Goal: Find contact information: Find contact information

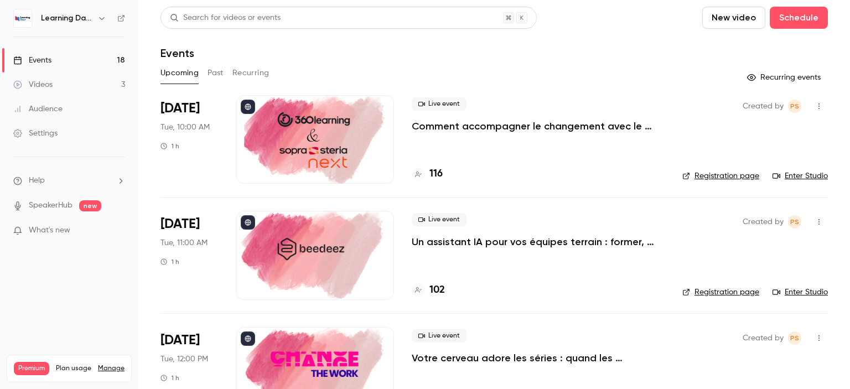
click at [45, 103] on div "Audience" at bounding box center [37, 108] width 49 height 11
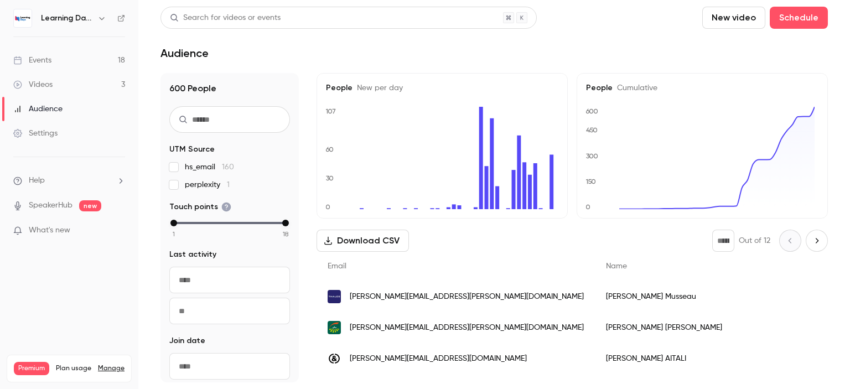
click at [661, 321] on div "Camille Turhan Rothenburg" at bounding box center [717, 327] width 245 height 31
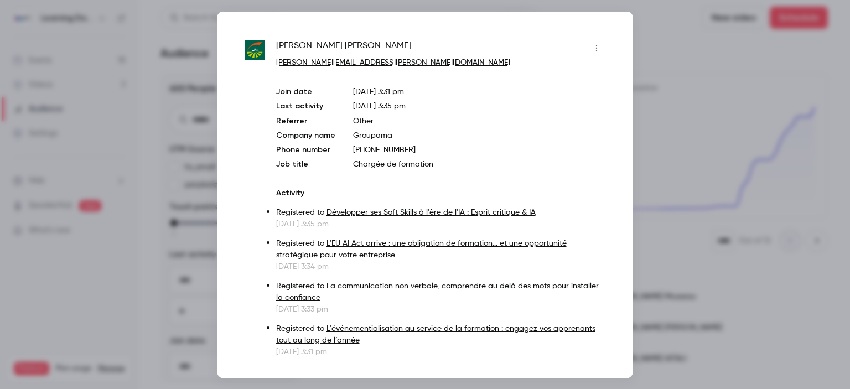
click at [655, 42] on div at bounding box center [425, 194] width 850 height 389
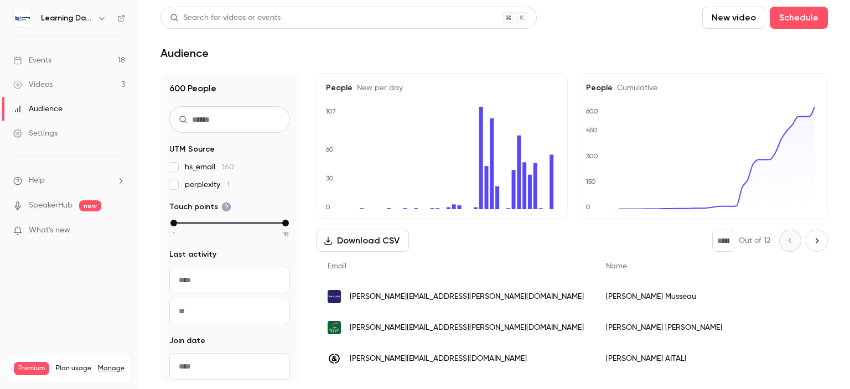
click at [54, 105] on div "Audience" at bounding box center [37, 108] width 49 height 11
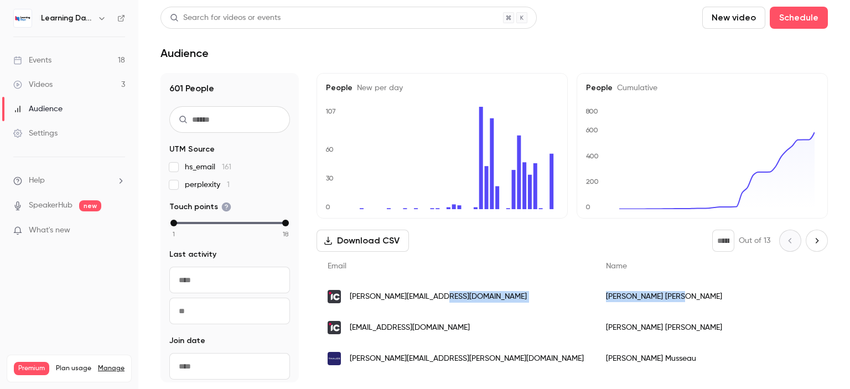
drag, startPoint x: 615, startPoint y: 303, endPoint x: 517, endPoint y: 307, distance: 97.5
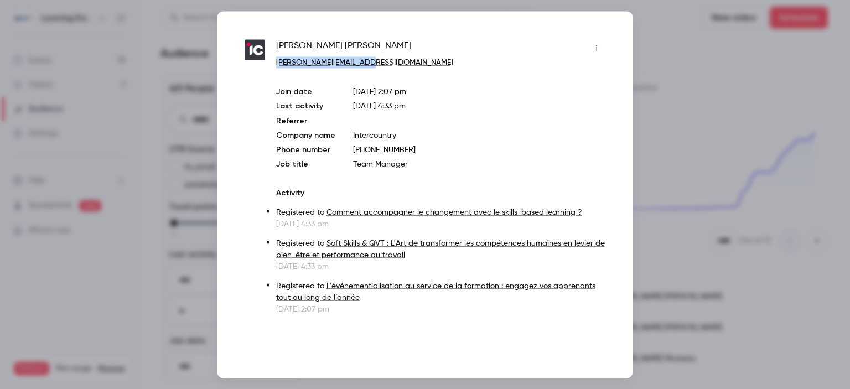
drag, startPoint x: 376, startPoint y: 60, endPoint x: 278, endPoint y: 61, distance: 98.5
click at [278, 61] on p "[PERSON_NAME][EMAIL_ADDRESS][DOMAIN_NAME]" at bounding box center [440, 62] width 329 height 12
copy link "[PERSON_NAME][EMAIL_ADDRESS][DOMAIN_NAME]"
click at [662, 154] on div at bounding box center [425, 194] width 850 height 389
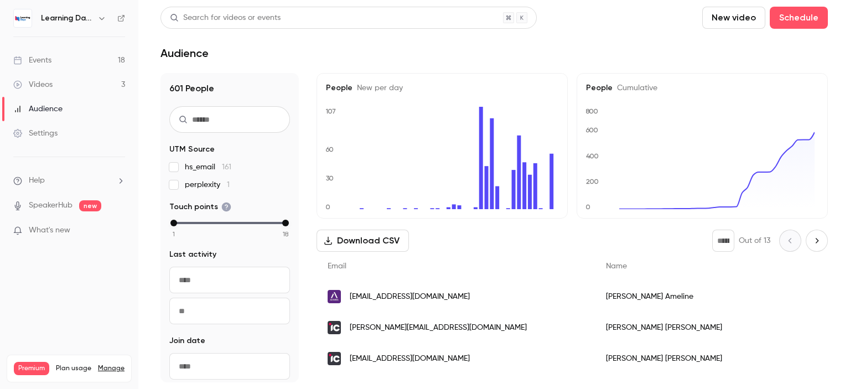
scroll to position [138, 0]
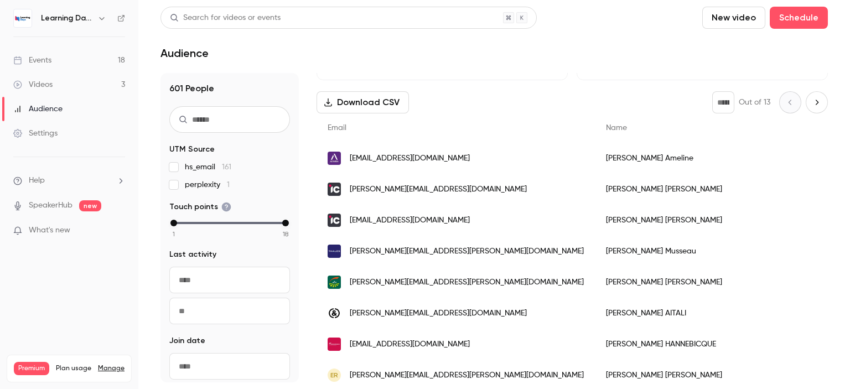
click at [390, 160] on span "eameline@altarea.com" at bounding box center [410, 159] width 120 height 12
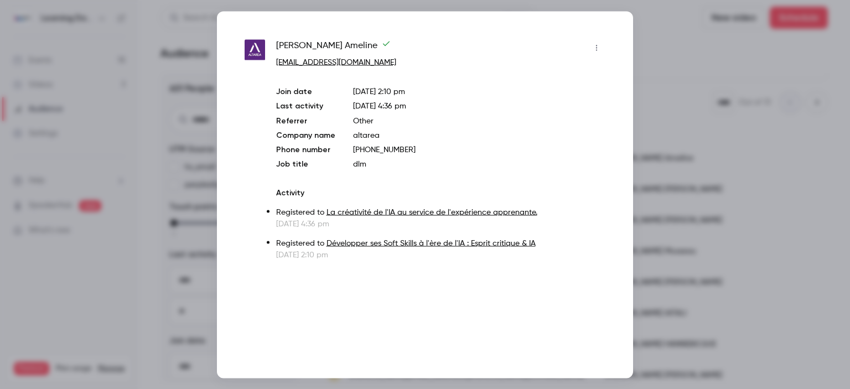
click at [655, 89] on div at bounding box center [425, 194] width 850 height 389
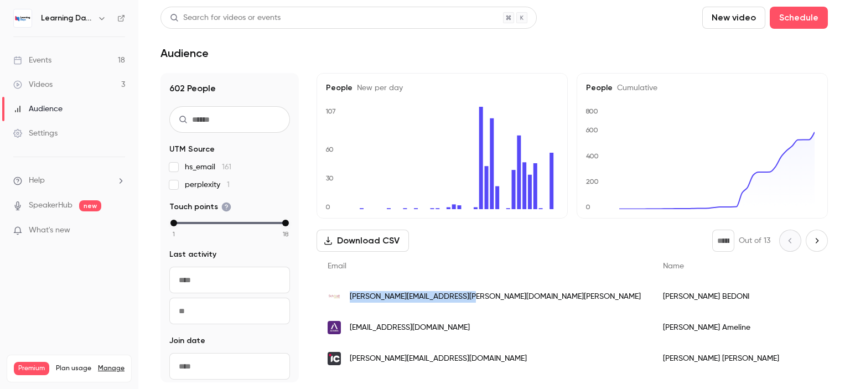
drag, startPoint x: 483, startPoint y: 298, endPoint x: 350, endPoint y: 296, distance: 132.8
click at [350, 296] on div "[PERSON_NAME][EMAIL_ADDRESS][PERSON_NAME][DOMAIN_NAME][PERSON_NAME]" at bounding box center [484, 296] width 335 height 31
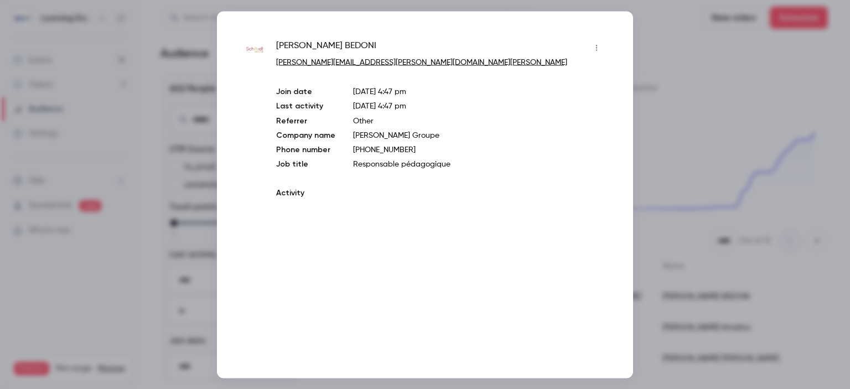
copy span "[PERSON_NAME][EMAIL_ADDRESS][PERSON_NAME][DOMAIN_NAME][PERSON_NAME]"
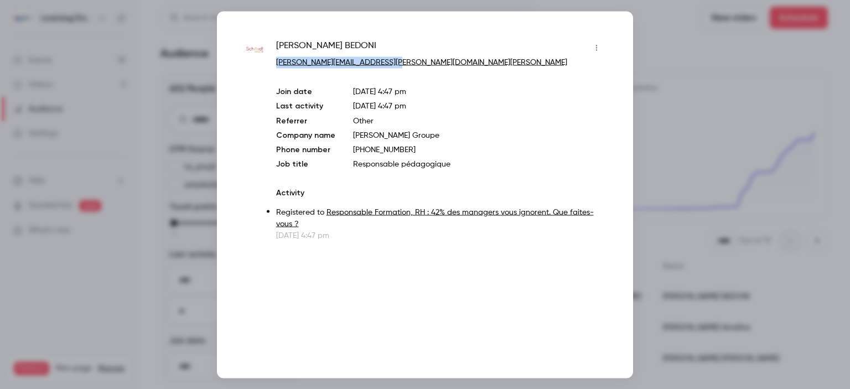
drag, startPoint x: 416, startPoint y: 64, endPoint x: 272, endPoint y: 64, distance: 143.9
click at [272, 64] on div "Nathalie BEDONI nathalie.bedoni@groupe.schmidt Join date Sep 29, 2025 4:47 pm L…" at bounding box center [425, 140] width 361 height 202
copy link "[PERSON_NAME][EMAIL_ADDRESS][PERSON_NAME][DOMAIN_NAME][PERSON_NAME]"
click at [659, 64] on div at bounding box center [425, 194] width 850 height 389
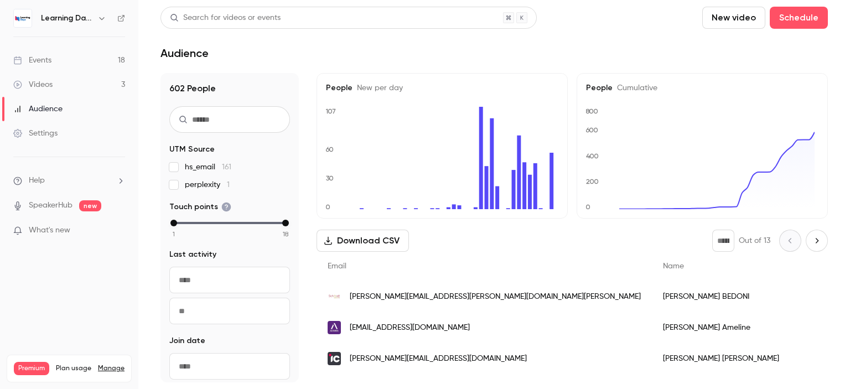
click at [27, 59] on div "Events" at bounding box center [32, 60] width 38 height 11
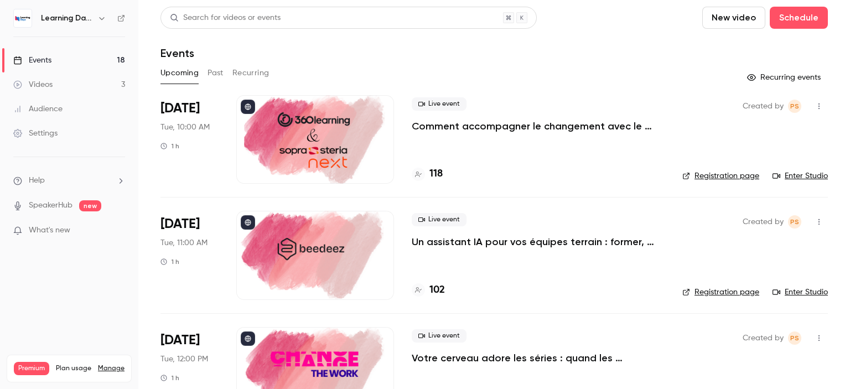
click at [66, 130] on link "Settings" at bounding box center [69, 133] width 138 height 24
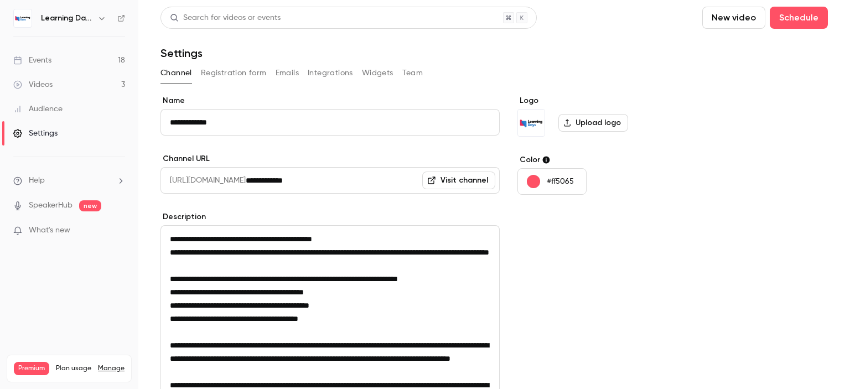
scroll to position [195, 0]
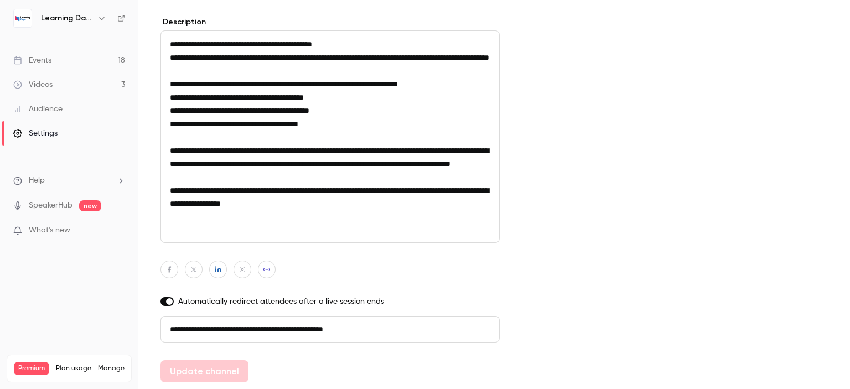
click at [75, 104] on link "Audience" at bounding box center [69, 109] width 138 height 24
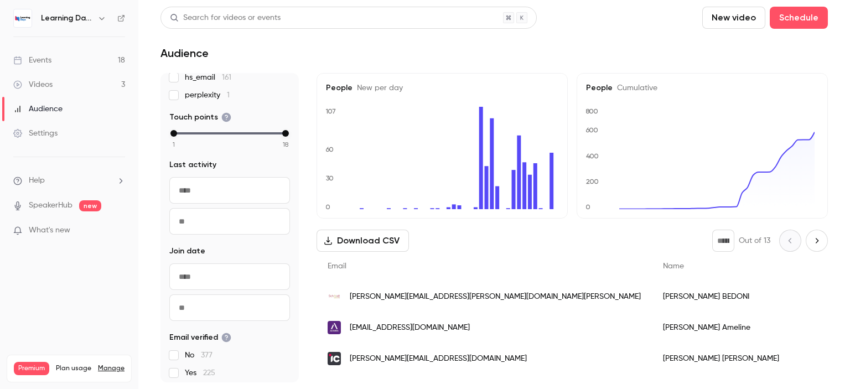
scroll to position [133, 0]
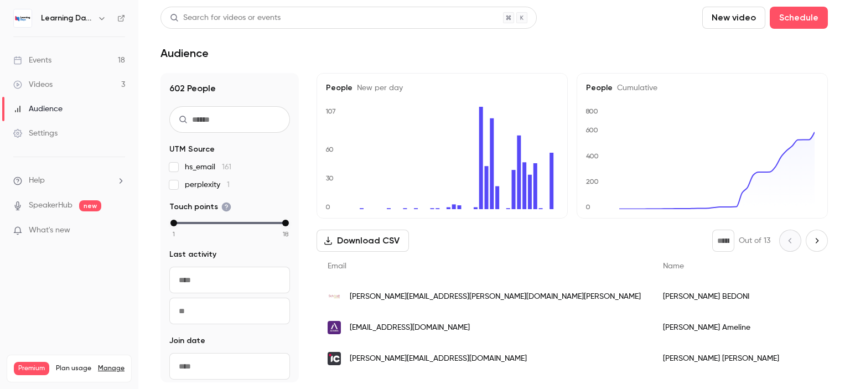
click at [115, 17] on div "Learning Days" at bounding box center [69, 18] width 112 height 19
click at [120, 17] on icon at bounding box center [121, 18] width 8 height 8
click at [53, 131] on div "Settings" at bounding box center [35, 133] width 44 height 11
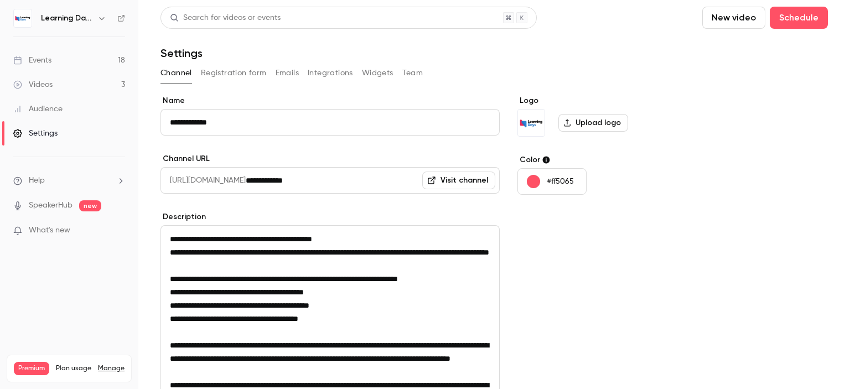
scroll to position [195, 0]
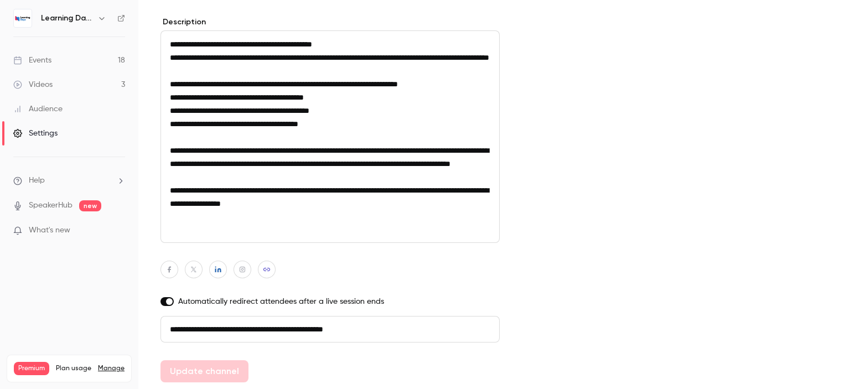
click at [53, 112] on div "Audience" at bounding box center [37, 108] width 49 height 11
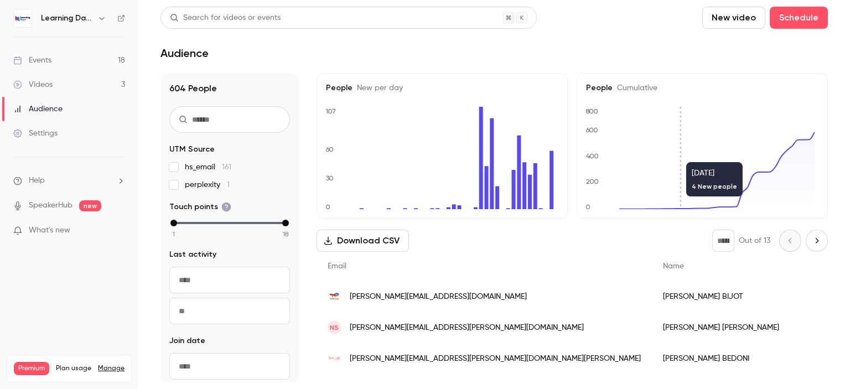
click at [446, 296] on span "[PERSON_NAME][EMAIL_ADDRESS][DOMAIN_NAME]" at bounding box center [438, 297] width 177 height 12
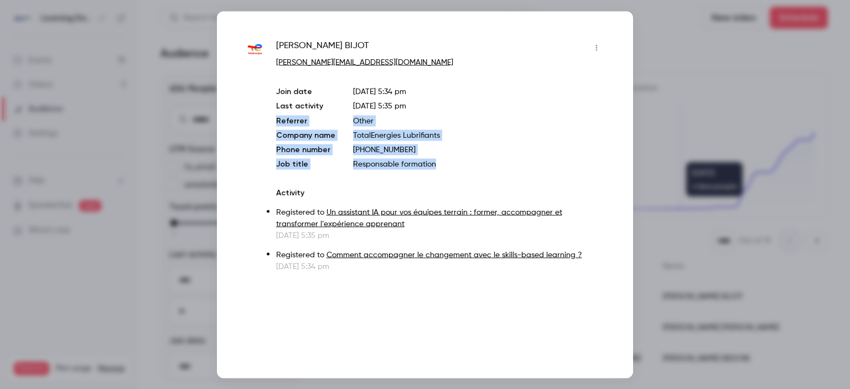
drag, startPoint x: 449, startPoint y: 164, endPoint x: 427, endPoint y: 99, distance: 68.3
click at [427, 99] on div "Join date Sep 29, 2025 5:34 pm Last activity Sep 29, 2025 5:35 pm Referrer Othe…" at bounding box center [440, 128] width 329 height 84
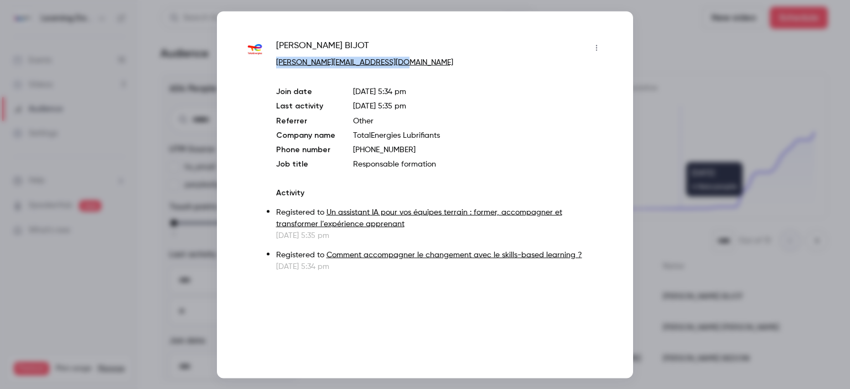
drag, startPoint x: 414, startPoint y: 61, endPoint x: 277, endPoint y: 65, distance: 137.3
click at [277, 65] on p "[PERSON_NAME][EMAIL_ADDRESS][DOMAIN_NAME]" at bounding box center [440, 62] width 329 height 12
copy link "[PERSON_NAME][EMAIL_ADDRESS][DOMAIN_NAME]"
click at [157, 36] on div at bounding box center [425, 194] width 850 height 389
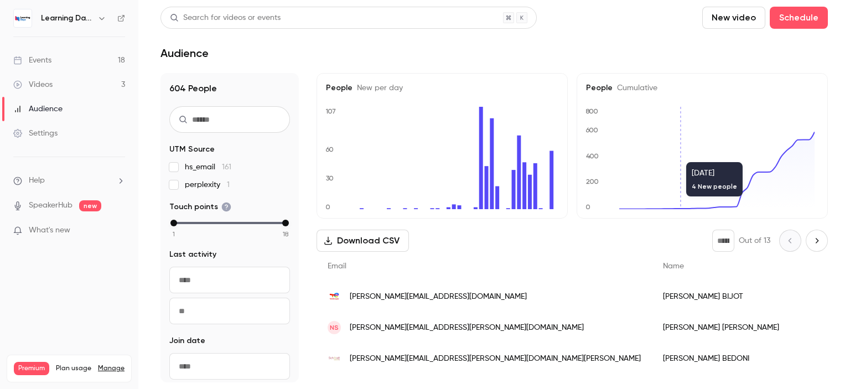
click at [53, 114] on div "Audience" at bounding box center [37, 108] width 49 height 11
click at [65, 64] on link "Events 18" at bounding box center [69, 60] width 138 height 24
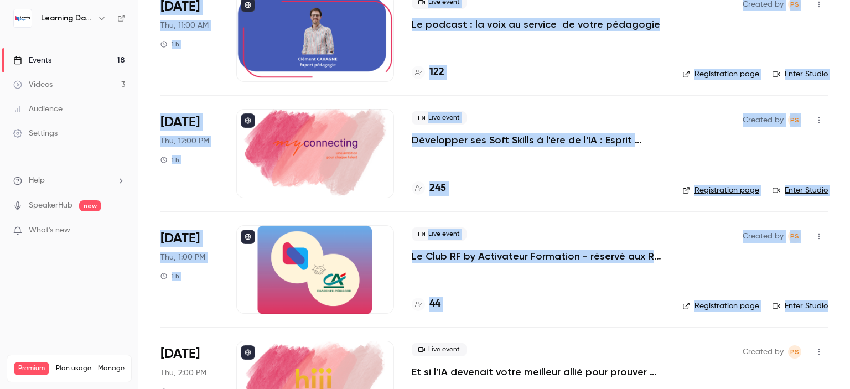
scroll to position [1637, 0]
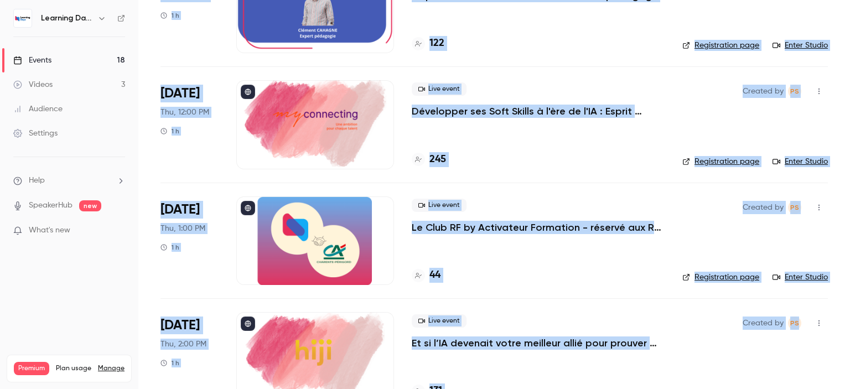
drag, startPoint x: 850, startPoint y: 40, endPoint x: 850, endPoint y: 318, distance: 278.4
click at [850, 318] on main "Search for videos or events New video Schedule Events Upcoming Past Recurring R…" at bounding box center [494, 194] width 712 height 389
click at [437, 277] on h4 "44" at bounding box center [434, 275] width 11 height 15
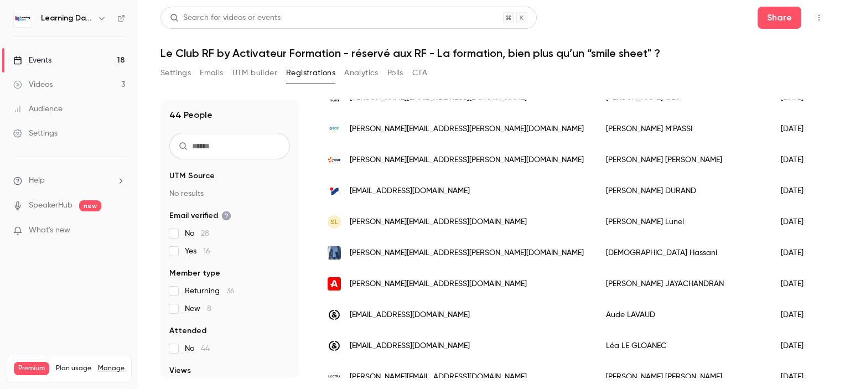
scroll to position [1199, 0]
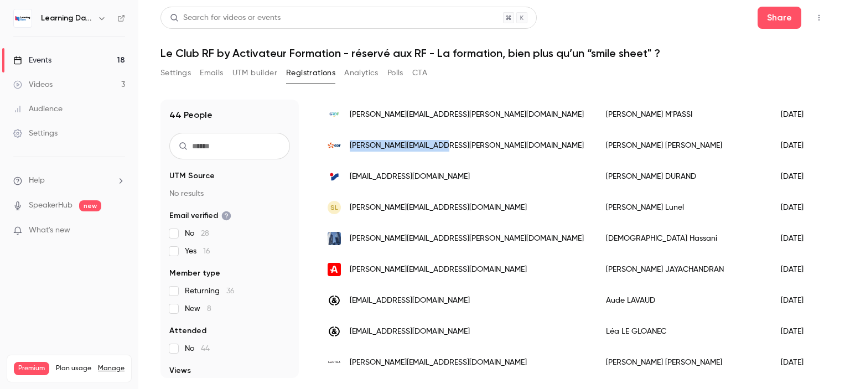
drag, startPoint x: 448, startPoint y: 145, endPoint x: 350, endPoint y: 144, distance: 97.4
click at [350, 144] on div "patrick.mouttapa@edf.fr" at bounding box center [456, 145] width 278 height 31
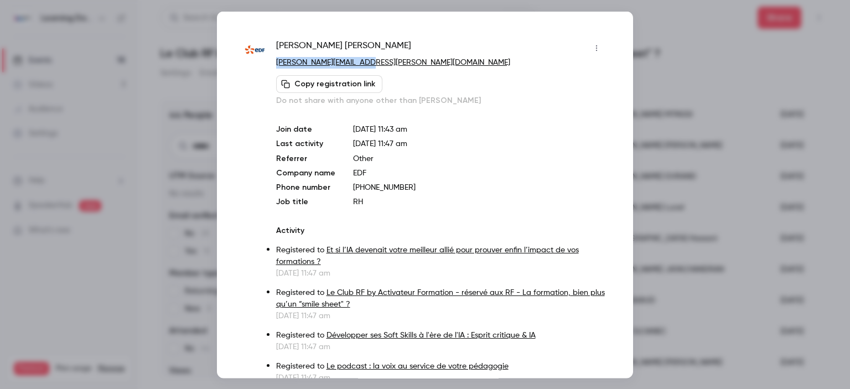
drag, startPoint x: 408, startPoint y: 60, endPoint x: 275, endPoint y: 62, distance: 133.4
copy link "patrick.mouttapa@edf.fr"
click at [696, 40] on div at bounding box center [425, 194] width 850 height 389
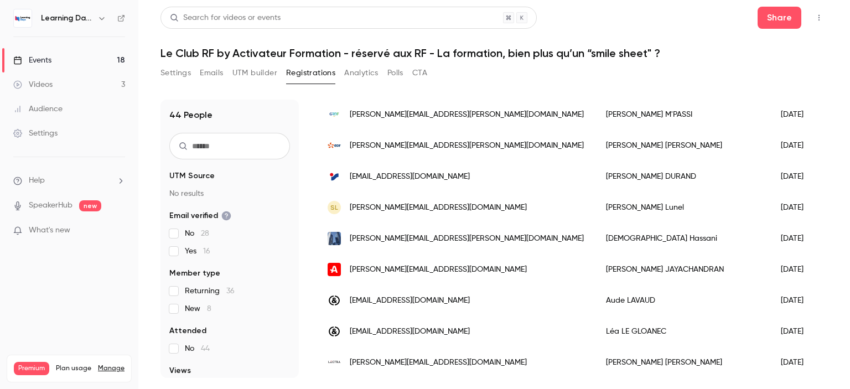
click at [51, 116] on link "Audience" at bounding box center [69, 109] width 138 height 24
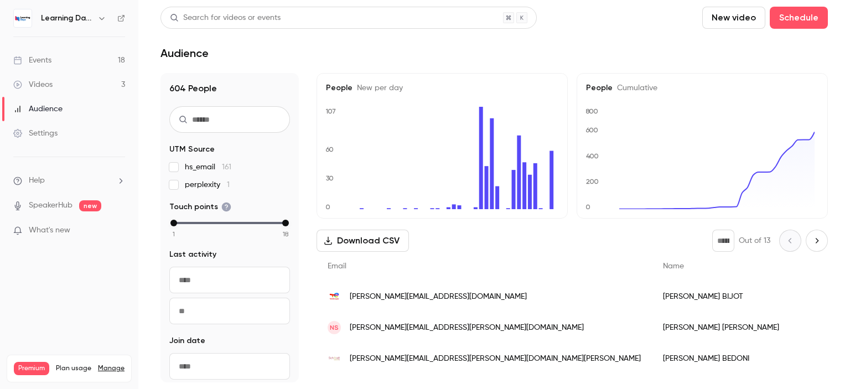
click at [64, 64] on link "Events 18" at bounding box center [69, 60] width 138 height 24
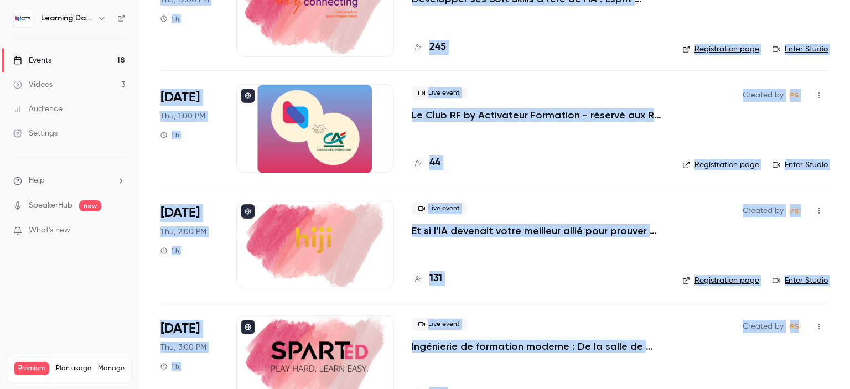
scroll to position [1782, 0]
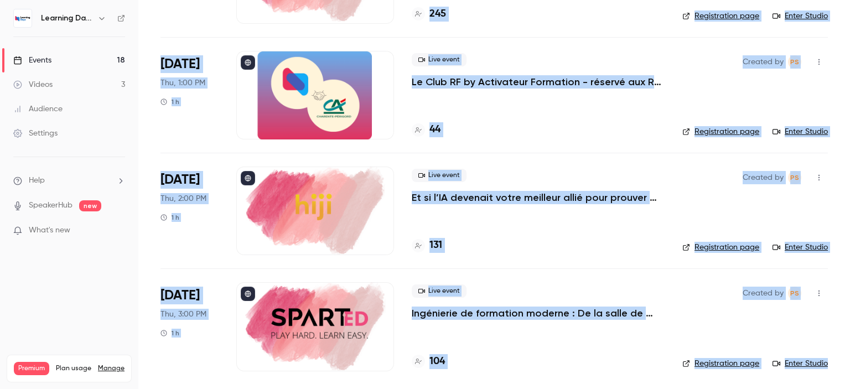
drag, startPoint x: 850, startPoint y: 55, endPoint x: 848, endPoint y: 381, distance: 326.5
click at [850, 382] on main "Search for videos or events New video Schedule Events Upcoming Past Recurring R…" at bounding box center [494, 194] width 712 height 389
click at [836, 349] on main "Search for videos or events New video Schedule Events Upcoming Past Recurring R…" at bounding box center [494, 194] width 712 height 389
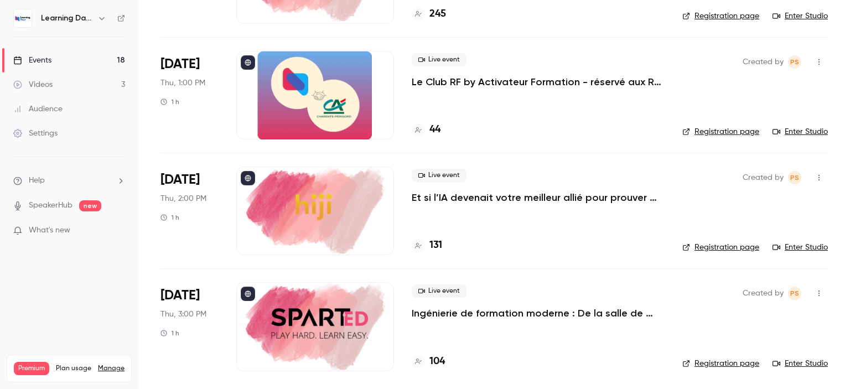
click at [608, 315] on p "Ingénierie de formation moderne : De la salle de classe au flux de travail, con…" at bounding box center [538, 313] width 253 height 13
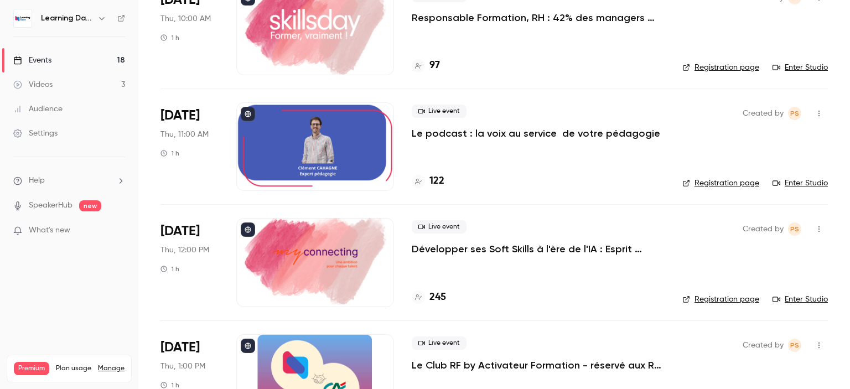
scroll to position [1782, 0]
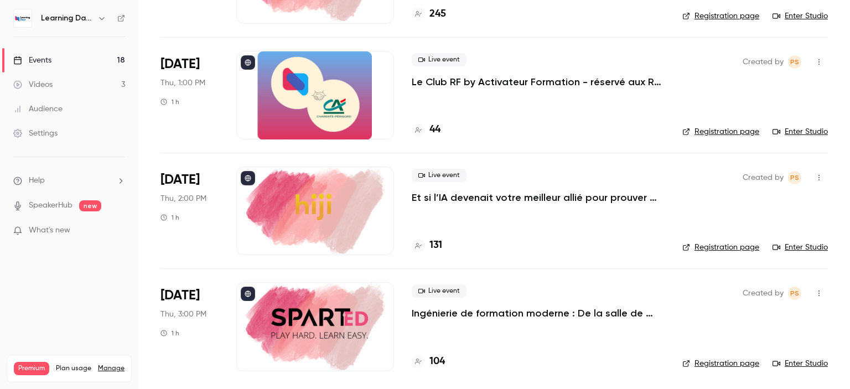
click at [448, 317] on p "Ingénierie de formation moderne : De la salle de classe au flux de travail, con…" at bounding box center [538, 313] width 253 height 13
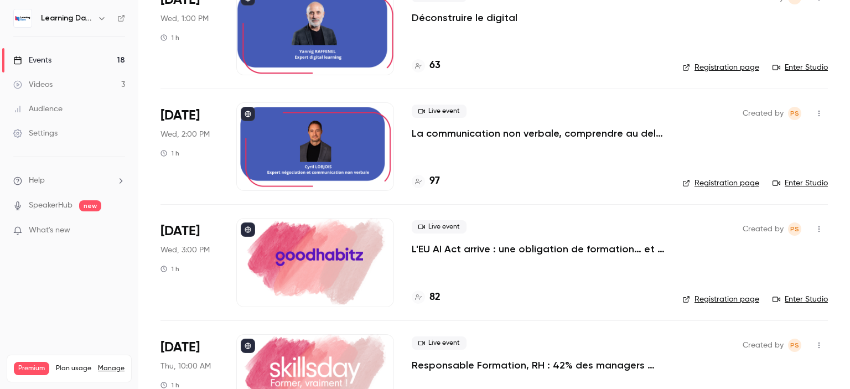
scroll to position [1782, 0]
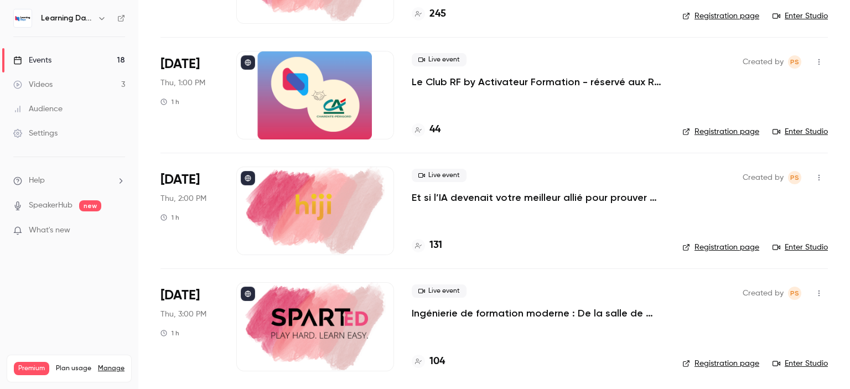
click at [439, 361] on h4 "104" at bounding box center [436, 361] width 15 height 15
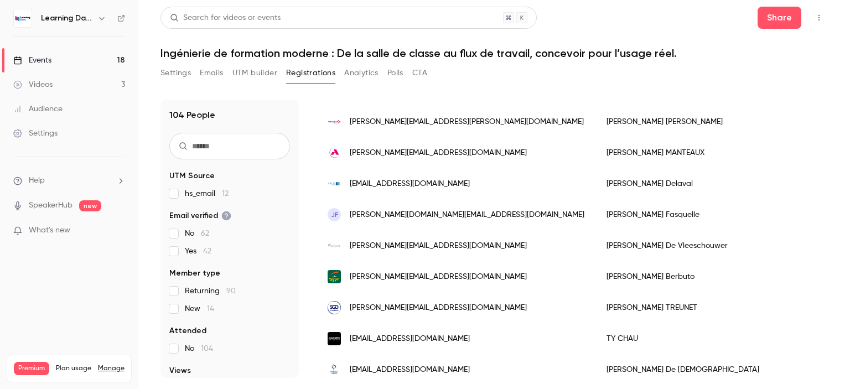
scroll to position [1385, 0]
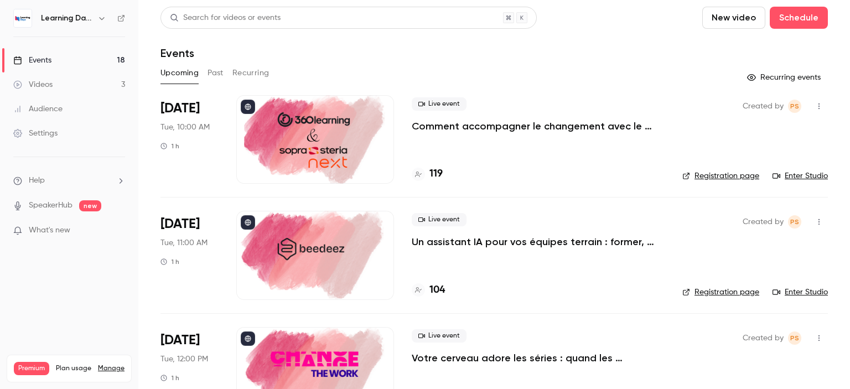
click at [39, 113] on div "Audience" at bounding box center [37, 108] width 49 height 11
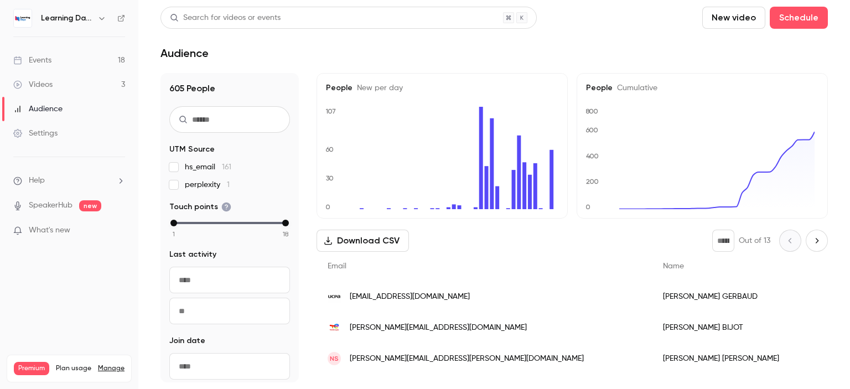
click at [80, 63] on link "Events 18" at bounding box center [69, 60] width 138 height 24
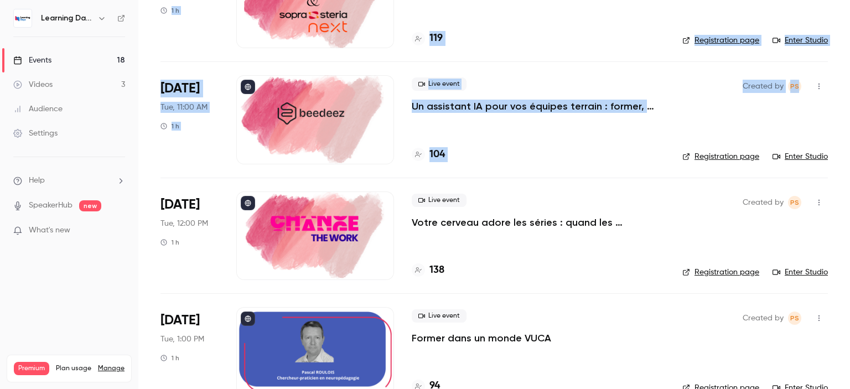
scroll to position [240, 0]
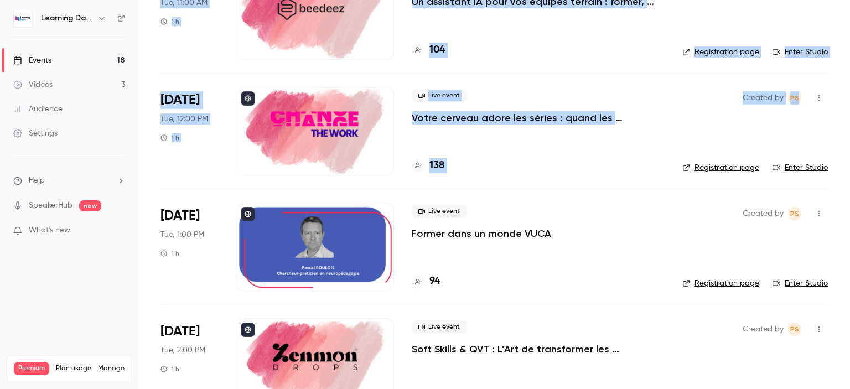
drag, startPoint x: 850, startPoint y: 59, endPoint x: 850, endPoint y: 100, distance: 41.0
click at [850, 100] on main "Search for videos or events New video Schedule Events Upcoming Past Recurring R…" at bounding box center [494, 194] width 712 height 389
click at [532, 121] on p "Votre cerveau adore les séries : quand les neurosciences rencontrent la formati…" at bounding box center [538, 117] width 253 height 13
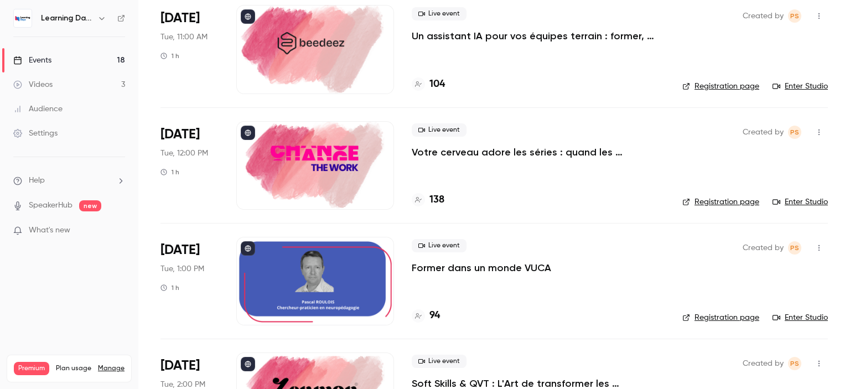
scroll to position [209, 0]
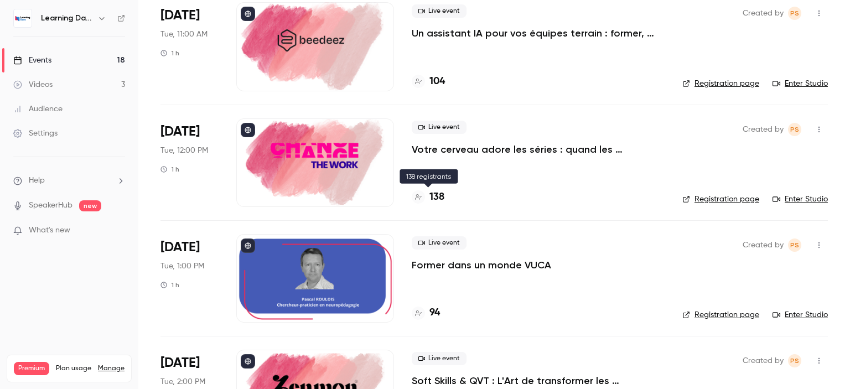
click at [443, 191] on h4 "138" at bounding box center [436, 197] width 15 height 15
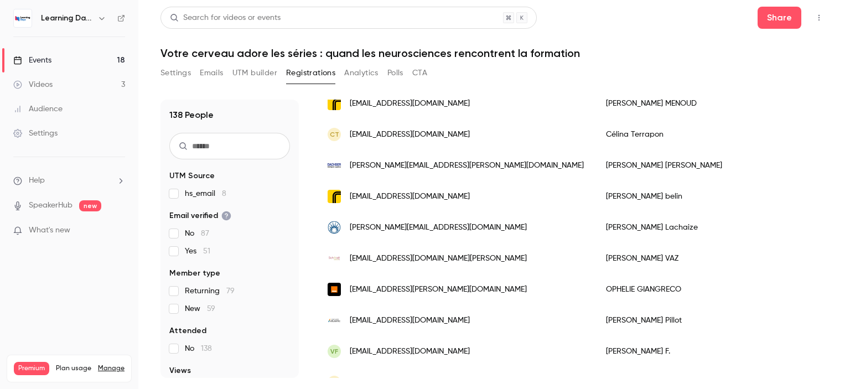
scroll to position [937, 0]
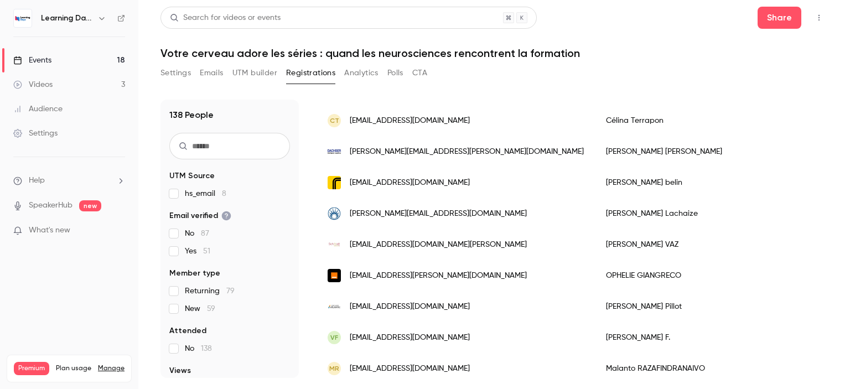
click at [38, 64] on div "Events" at bounding box center [32, 60] width 38 height 11
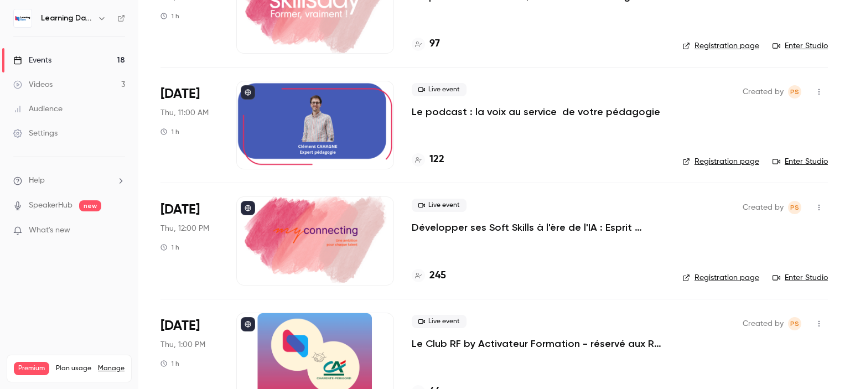
scroll to position [1507, 0]
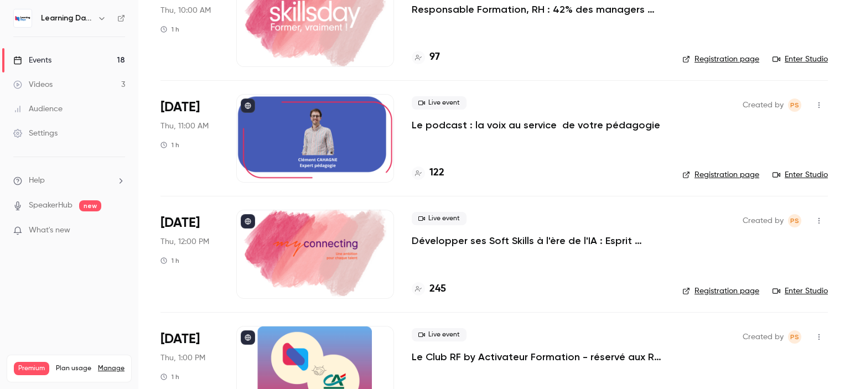
click at [534, 234] on p "Développer ses Soft Skills à l'ère de l'IA : Esprit critique & IA" at bounding box center [538, 240] width 253 height 13
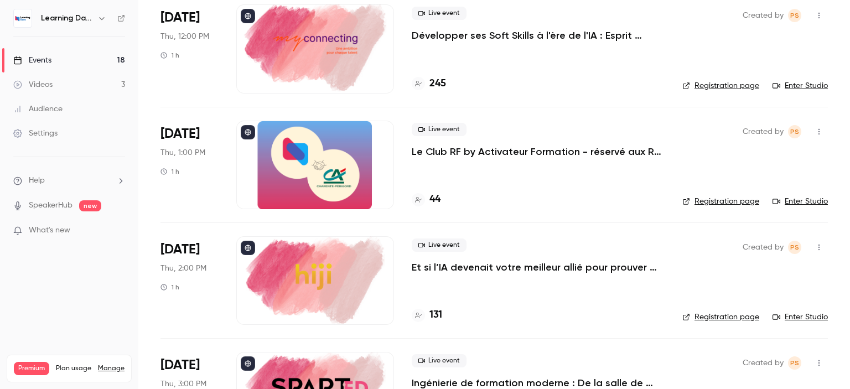
scroll to position [1652, 0]
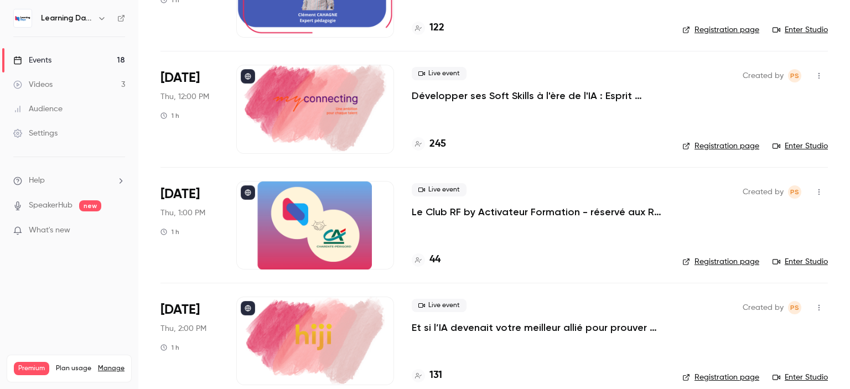
click at [551, 96] on p "Développer ses Soft Skills à l'ère de l'IA : Esprit critique & IA" at bounding box center [538, 95] width 253 height 13
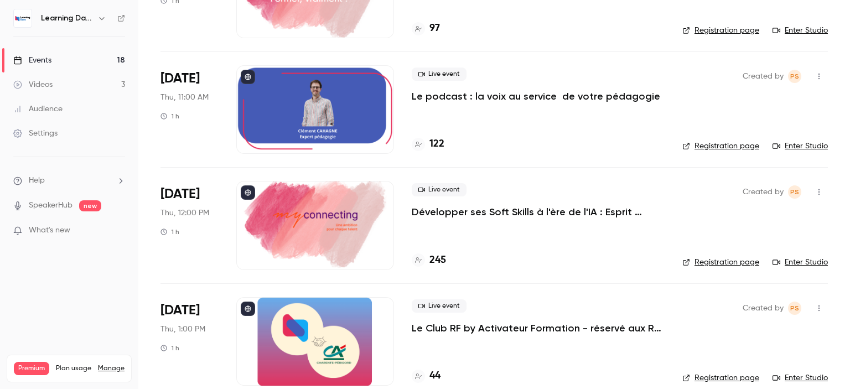
scroll to position [1549, 0]
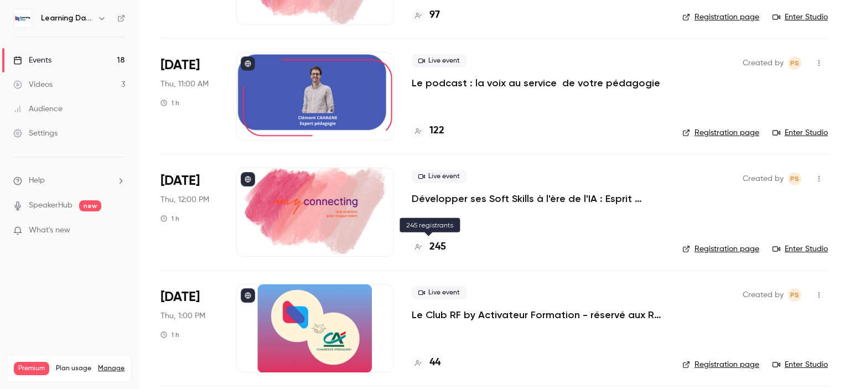
click at [439, 250] on h4 "245" at bounding box center [437, 247] width 17 height 15
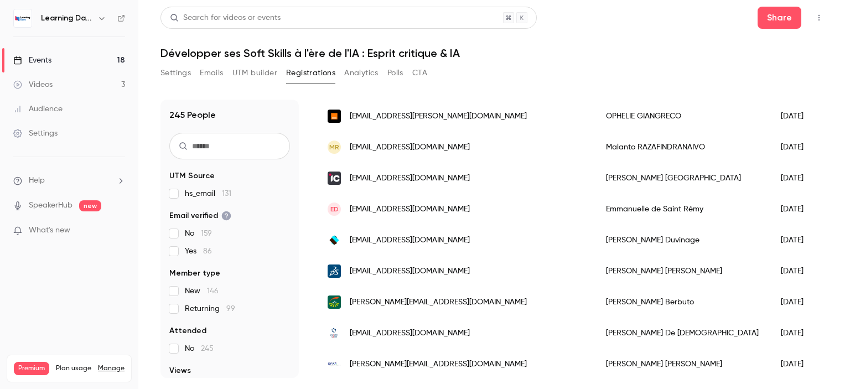
scroll to position [888, 0]
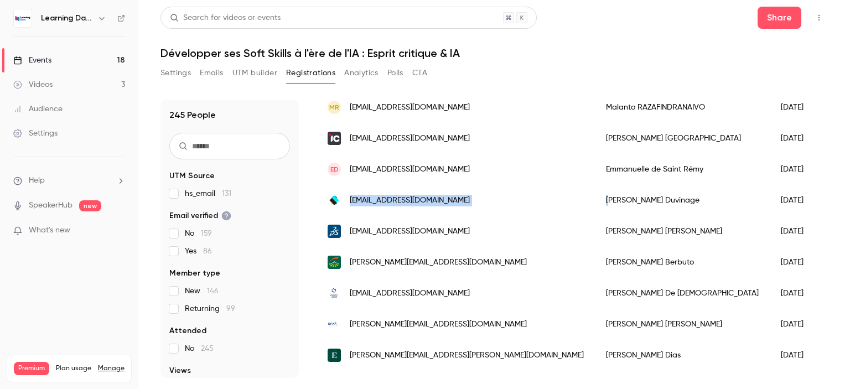
drag, startPoint x: 558, startPoint y: 199, endPoint x: 351, endPoint y: 203, distance: 207.0
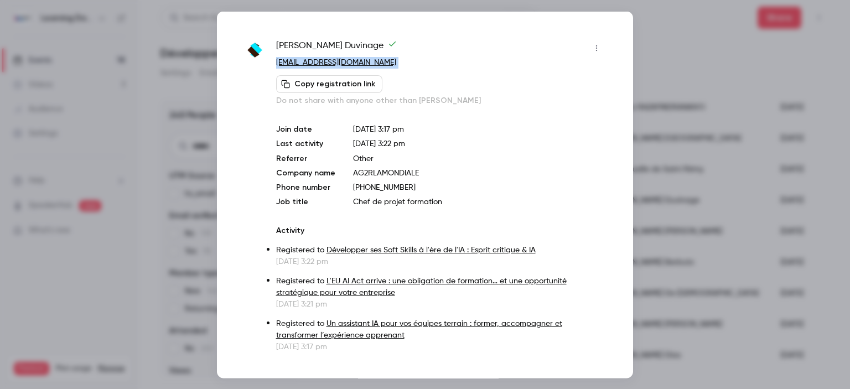
drag, startPoint x: 418, startPoint y: 69, endPoint x: 274, endPoint y: 66, distance: 143.9
click at [274, 66] on div "[PERSON_NAME] [EMAIL_ADDRESS][DOMAIN_NAME] Copy registration link Do not share …" at bounding box center [425, 195] width 361 height 313
copy div "[EMAIL_ADDRESS][DOMAIN_NAME] Copy registration link"
click at [641, 42] on div at bounding box center [425, 194] width 850 height 389
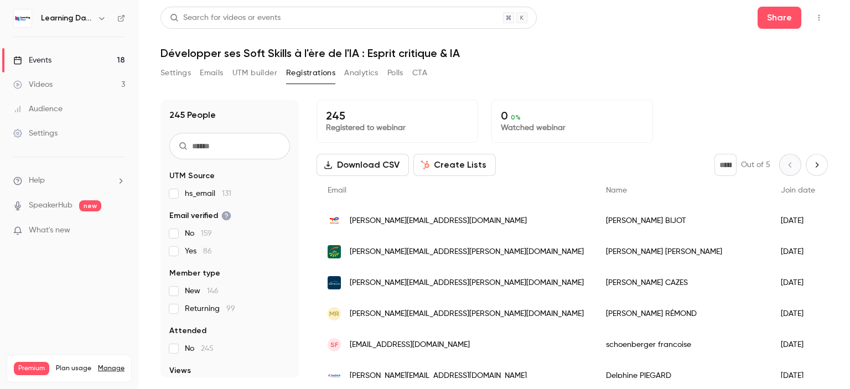
click at [52, 115] on link "Audience" at bounding box center [69, 109] width 138 height 24
